Goal: Find contact information: Find contact information

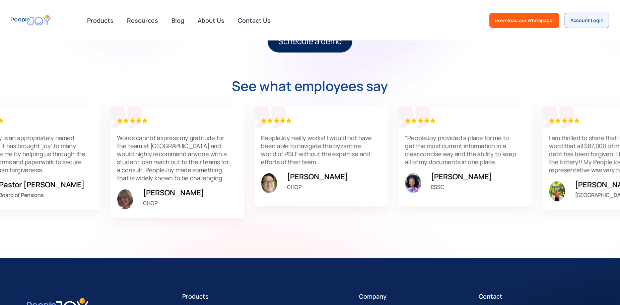
scroll to position [2058, 0]
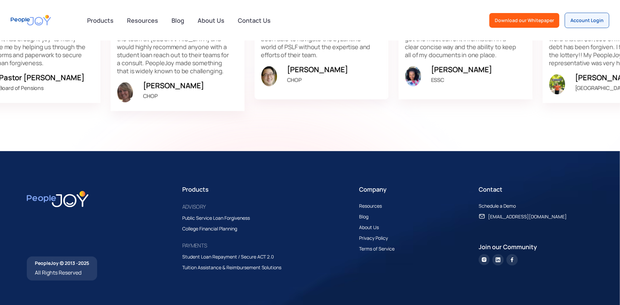
click at [406, 295] on section "PeopleJoy © 2013 - 2025 All Rights Reserved Products ADVISORY Public Service Lo…" at bounding box center [310, 232] width 620 height 163
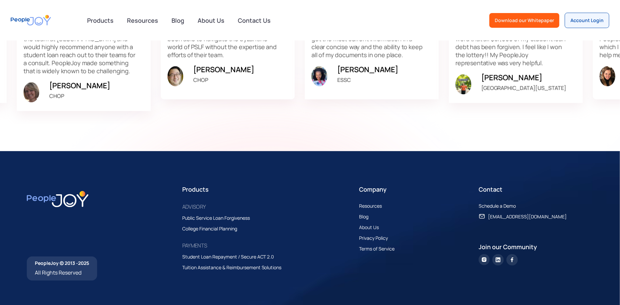
click at [373, 230] on div "About Us" at bounding box center [369, 228] width 20 height 8
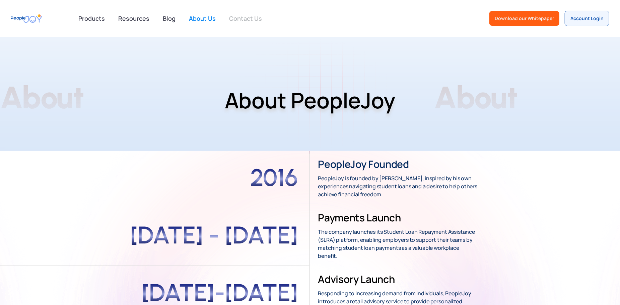
click at [258, 22] on link "Contact Us" at bounding box center [245, 18] width 41 height 15
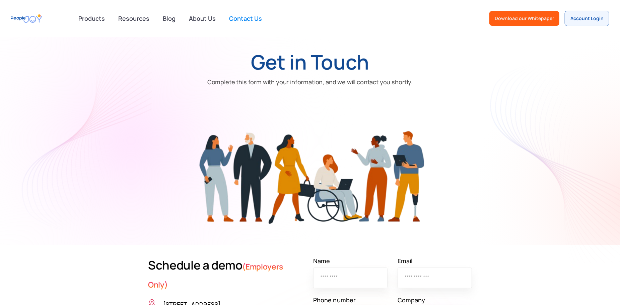
scroll to position [134, 0]
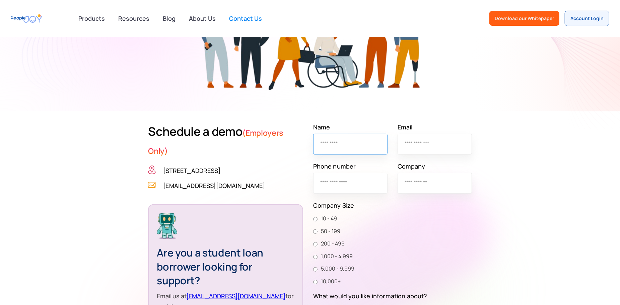
click at [325, 144] on input "Name" at bounding box center [350, 144] width 74 height 21
click at [438, 148] on input "Email" at bounding box center [434, 144] width 74 height 21
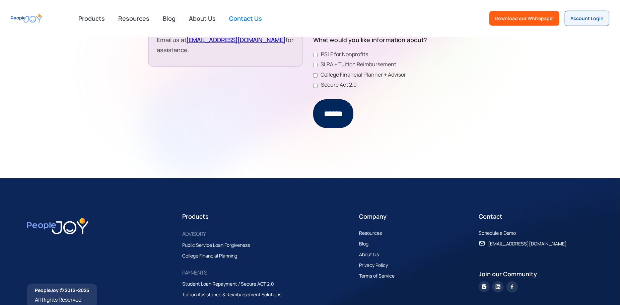
scroll to position [402, 0]
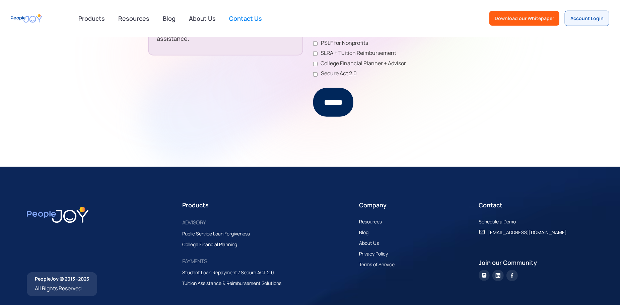
click at [412, 158] on section "Schedule a demo (Employers Only) [STREET_ADDRESS] (267) 310 - 2723 [EMAIL_ADDRE…" at bounding box center [310, 5] width 620 height 323
